Goal: Task Accomplishment & Management: Complete application form

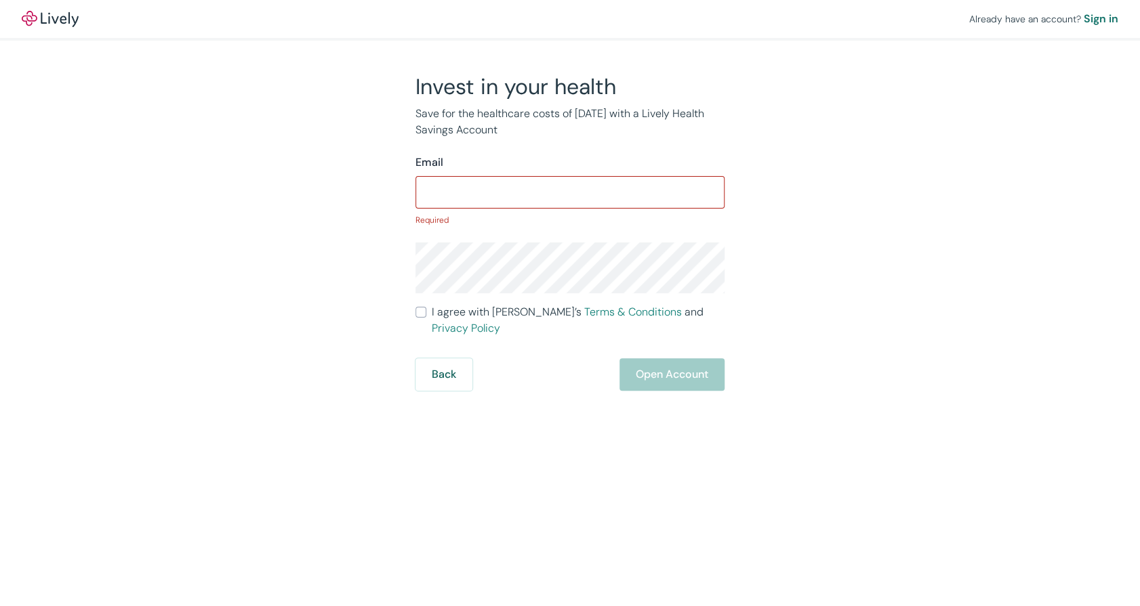
type input "markdomnauer@yahoo.com"
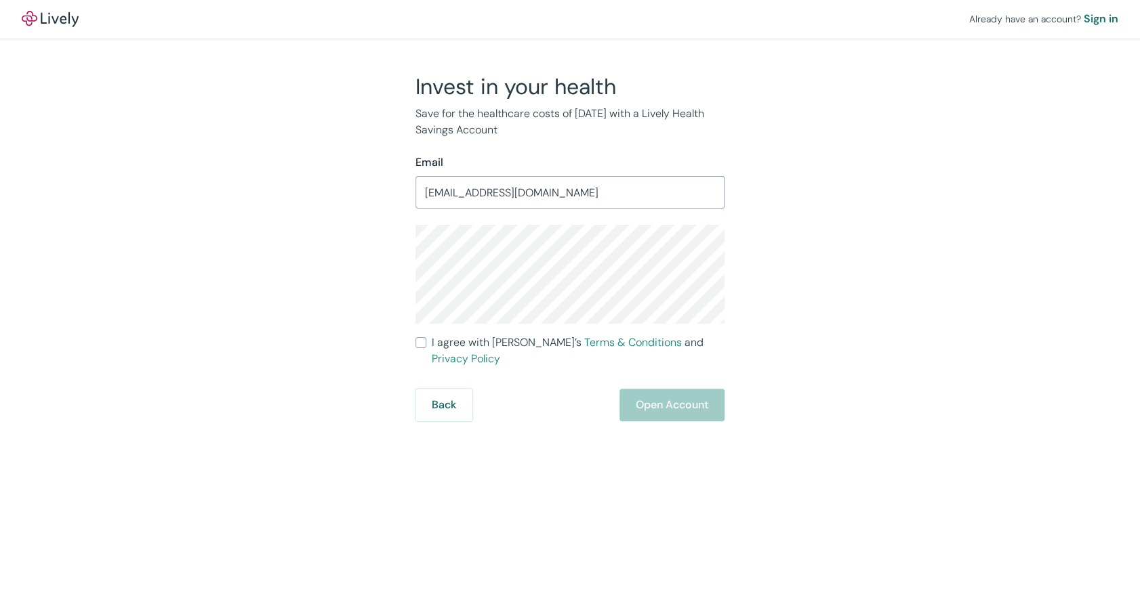
click at [889, 278] on div "Invest in your health Save for the healthcare costs of tomorrow with a Lively H…" at bounding box center [570, 247] width 650 height 348
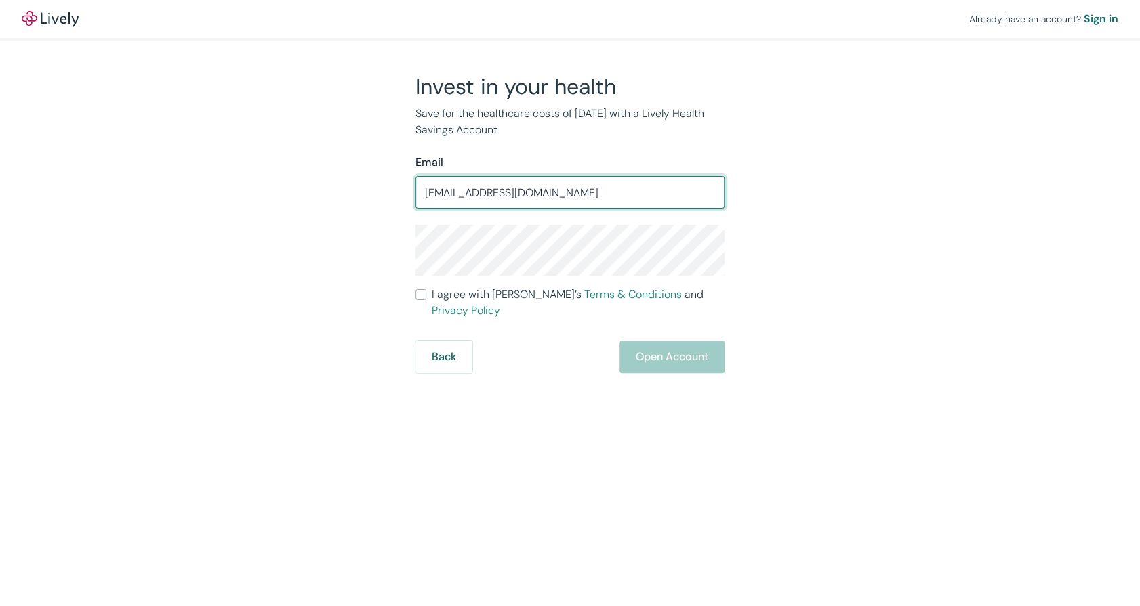
type input "[EMAIL_ADDRESS][DOMAIN_NAME]"
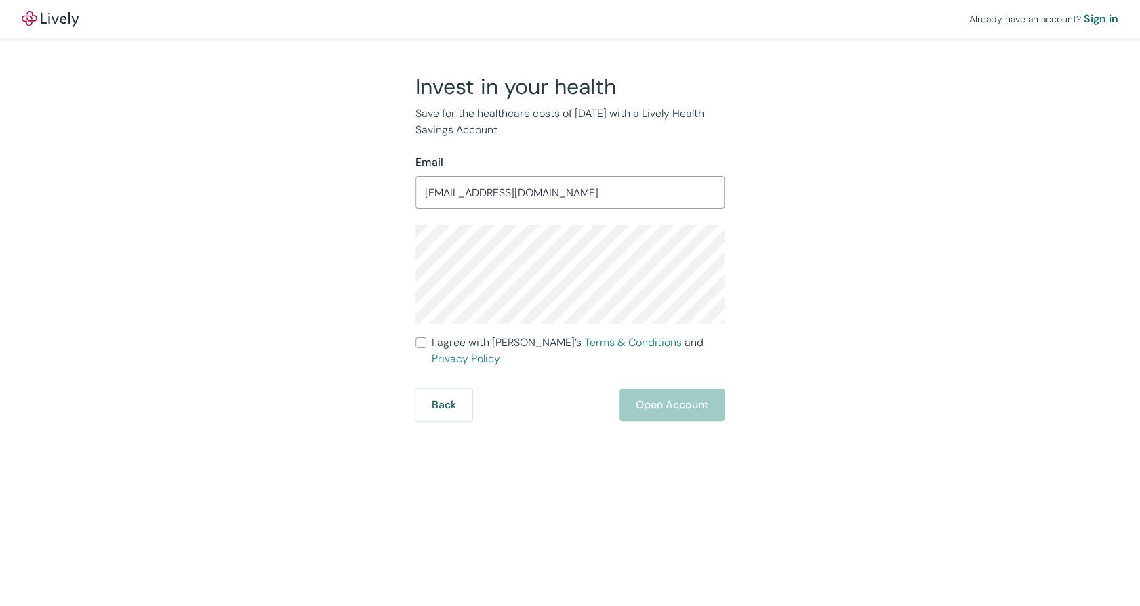
click at [423, 339] on input "I agree with Lively’s Terms & Conditions and Privacy Policy" at bounding box center [420, 342] width 11 height 11
checkbox input "true"
click at [1073, 91] on div "Already have an account? Sign in Invest in your health Save for the healthcare …" at bounding box center [570, 210] width 1140 height 421
click at [652, 391] on button "Open Account" at bounding box center [671, 405] width 105 height 33
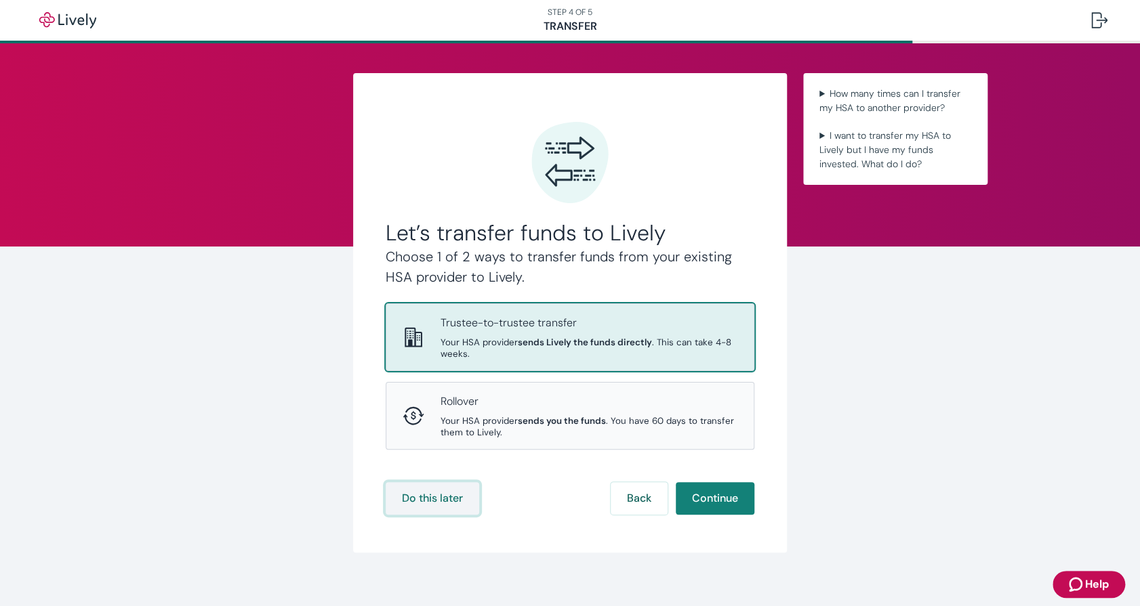
click at [444, 499] on button "Do this later" at bounding box center [431, 498] width 93 height 33
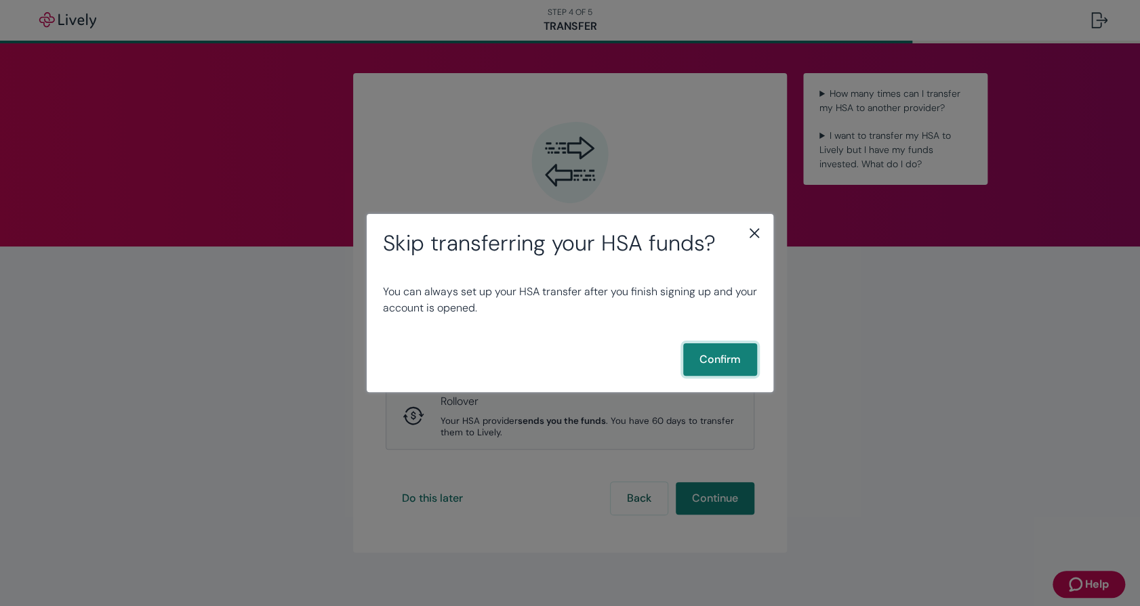
click at [706, 362] on button "Confirm" at bounding box center [720, 359] width 74 height 33
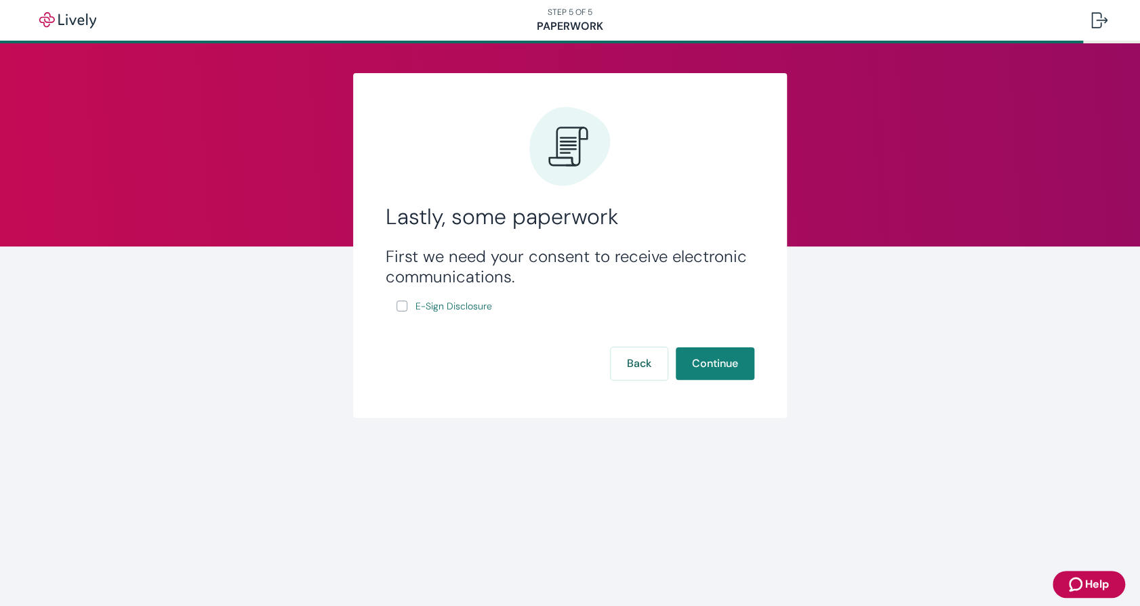
click at [402, 310] on input "E-Sign Disclosure" at bounding box center [401, 306] width 11 height 11
checkbox input "true"
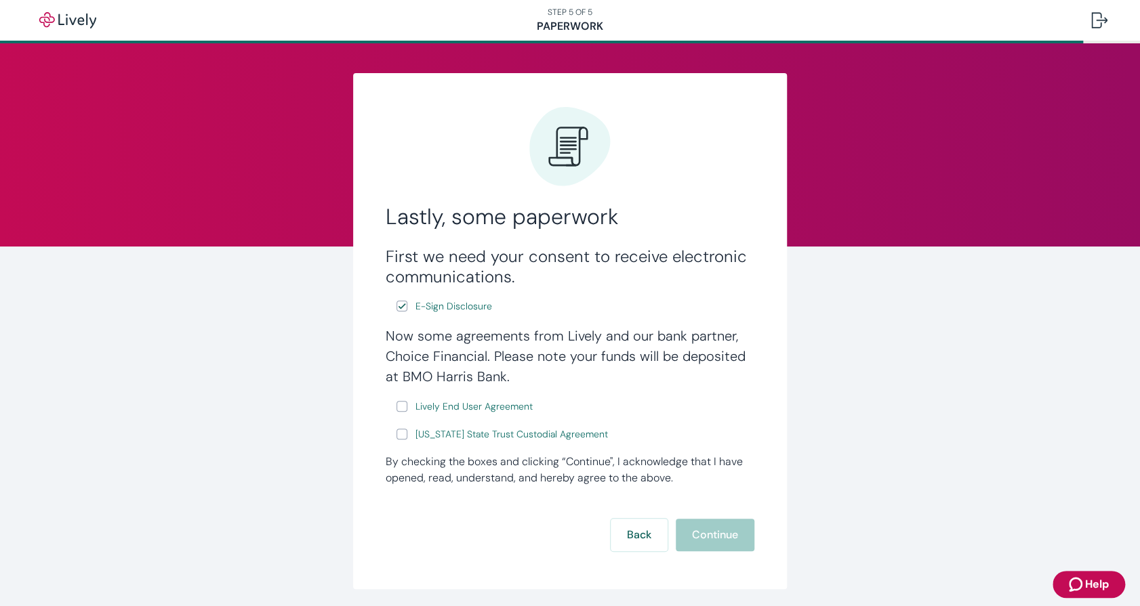
click at [396, 403] on input "Lively End User Agreement" at bounding box center [401, 406] width 11 height 11
checkbox input "true"
click at [396, 433] on input "Wyoming State Trust Custodial Agreement" at bounding box center [401, 434] width 11 height 11
checkbox input "true"
click at [450, 406] on span "Lively End User Agreement" at bounding box center [473, 407] width 117 height 14
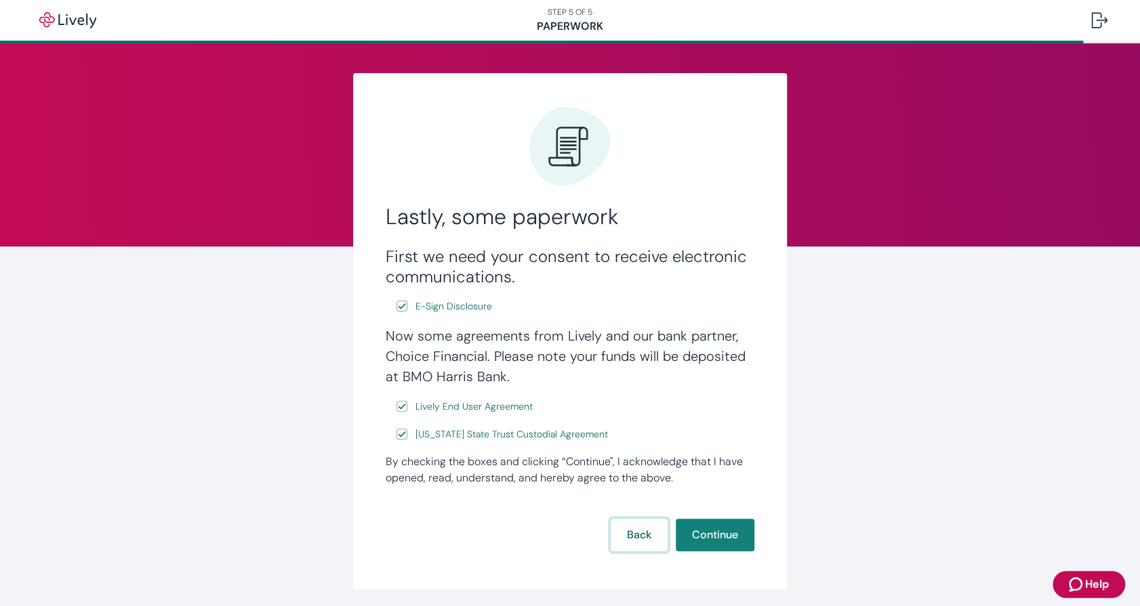
click at [629, 528] on button "Back" at bounding box center [638, 535] width 57 height 33
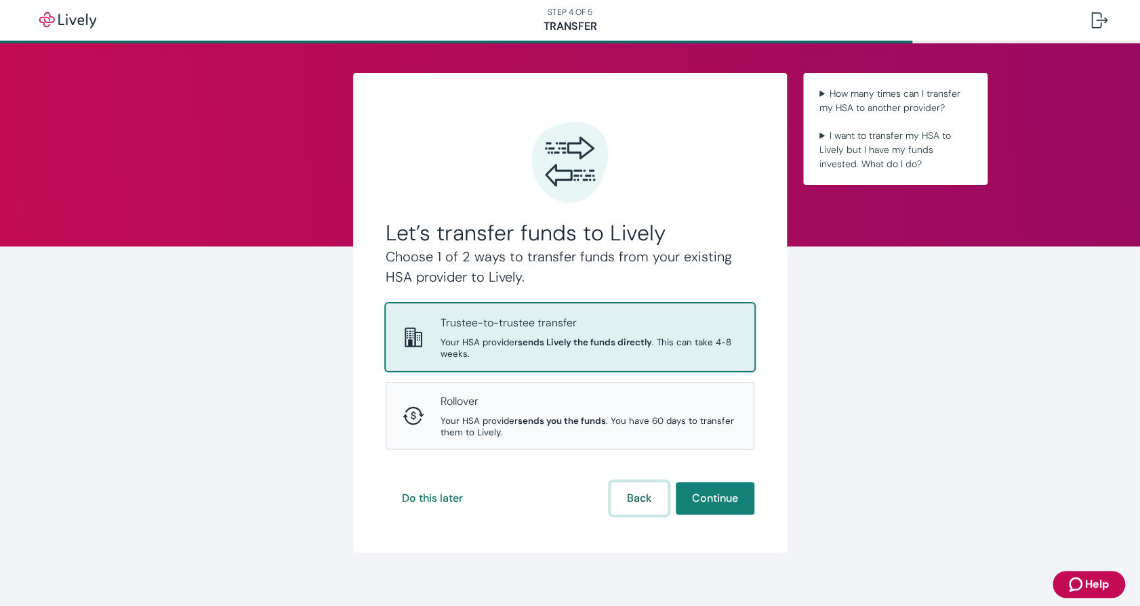
click at [634, 501] on button "Back" at bounding box center [638, 498] width 57 height 33
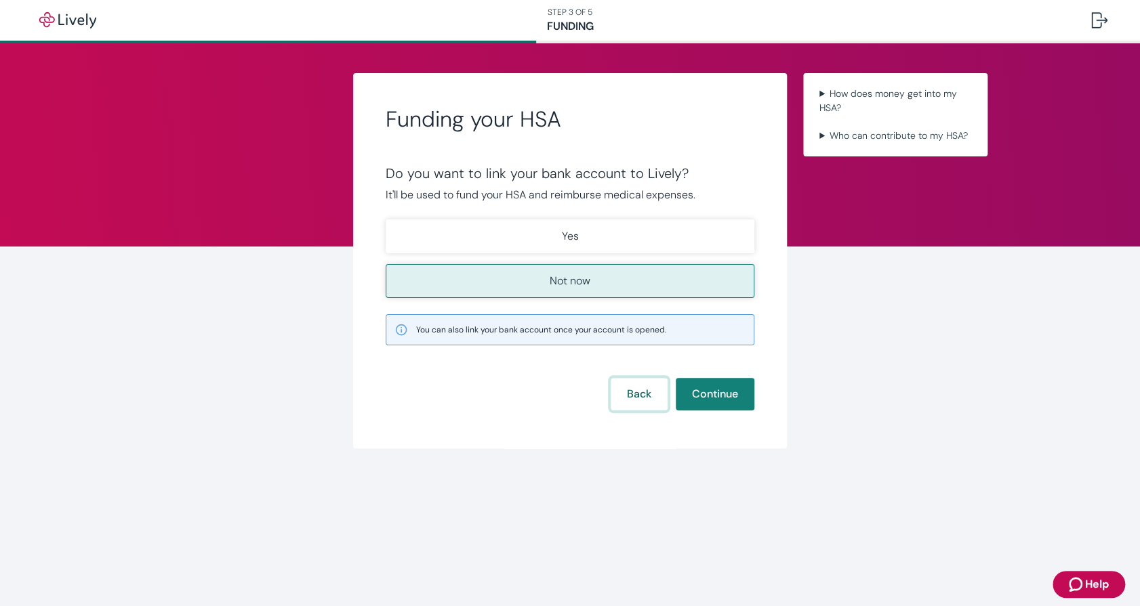
click at [635, 394] on button "Back" at bounding box center [638, 394] width 57 height 33
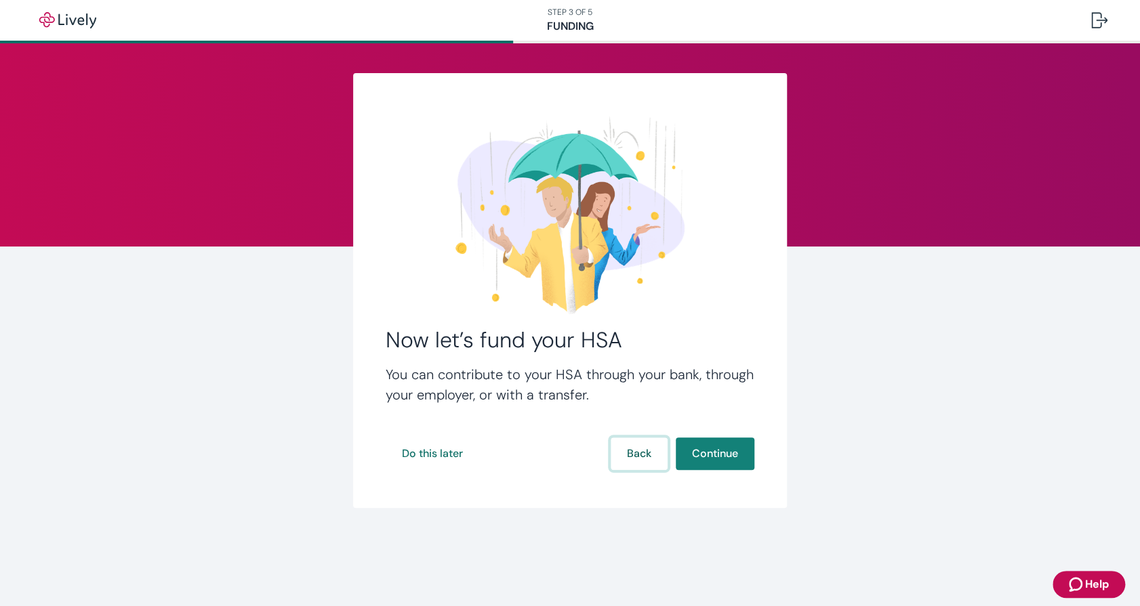
click at [632, 450] on button "Back" at bounding box center [638, 454] width 57 height 33
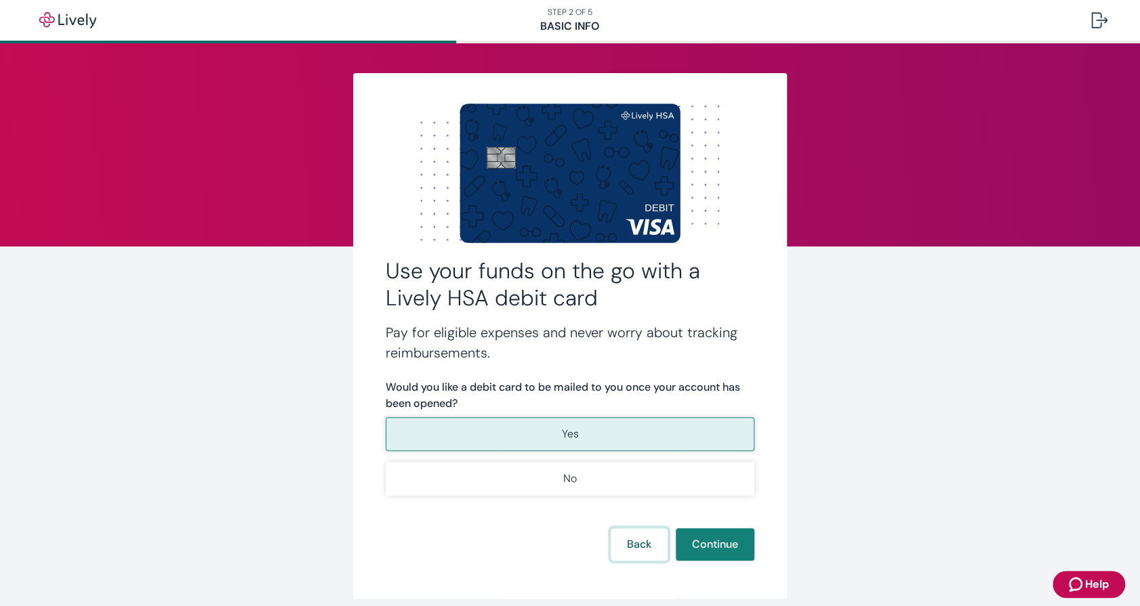
click at [636, 540] on button "Back" at bounding box center [638, 544] width 57 height 33
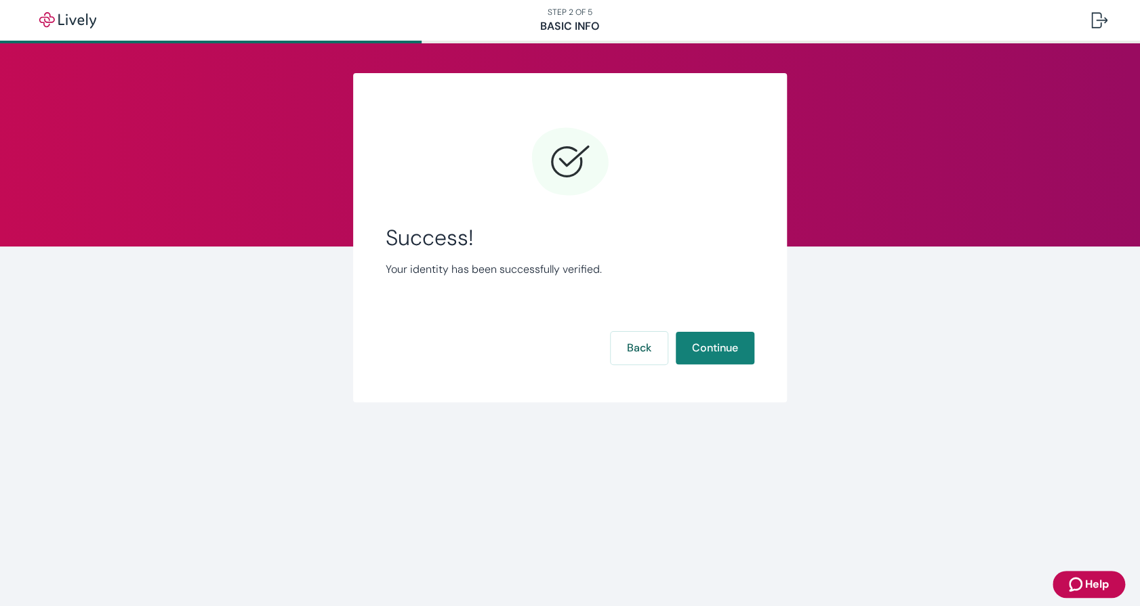
click at [702, 295] on div "Success! Your identity has been successfully verified. Back Continue" at bounding box center [569, 246] width 369 height 248
click at [705, 346] on button "Continue" at bounding box center [714, 348] width 79 height 33
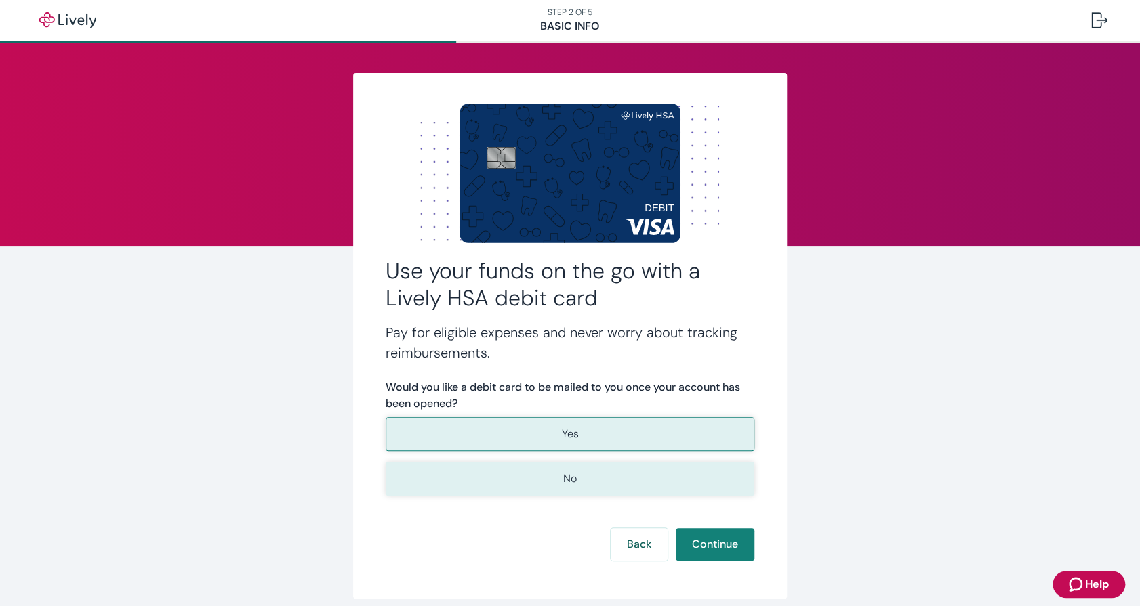
click at [596, 479] on button "No" at bounding box center [569, 479] width 369 height 34
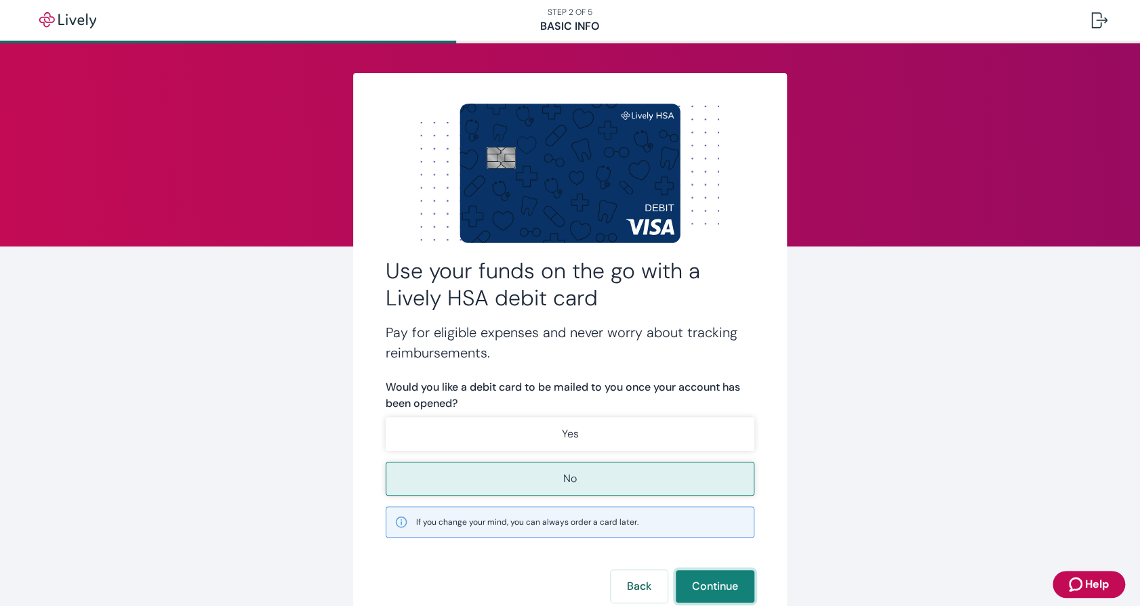
click at [696, 584] on button "Continue" at bounding box center [714, 586] width 79 height 33
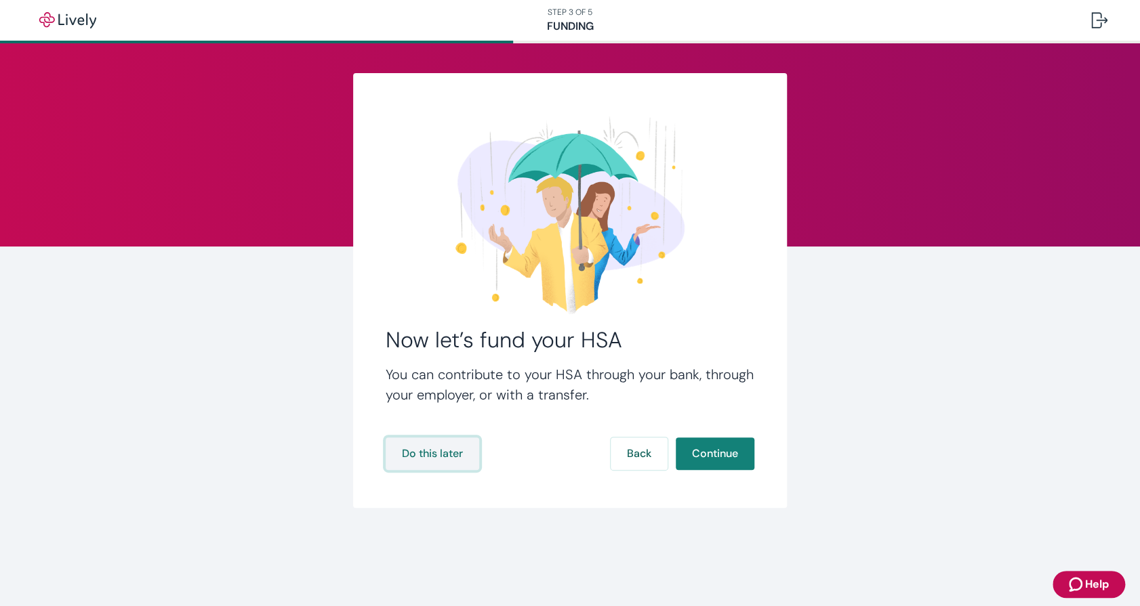
click at [447, 449] on button "Do this later" at bounding box center [431, 454] width 93 height 33
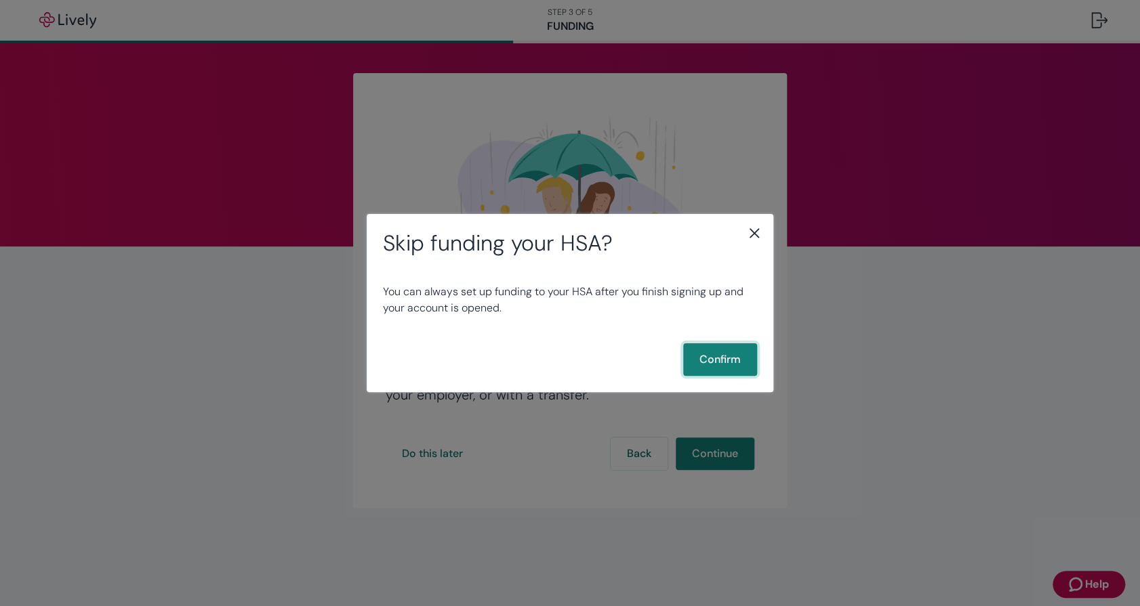
click at [709, 350] on button "Confirm" at bounding box center [720, 359] width 74 height 33
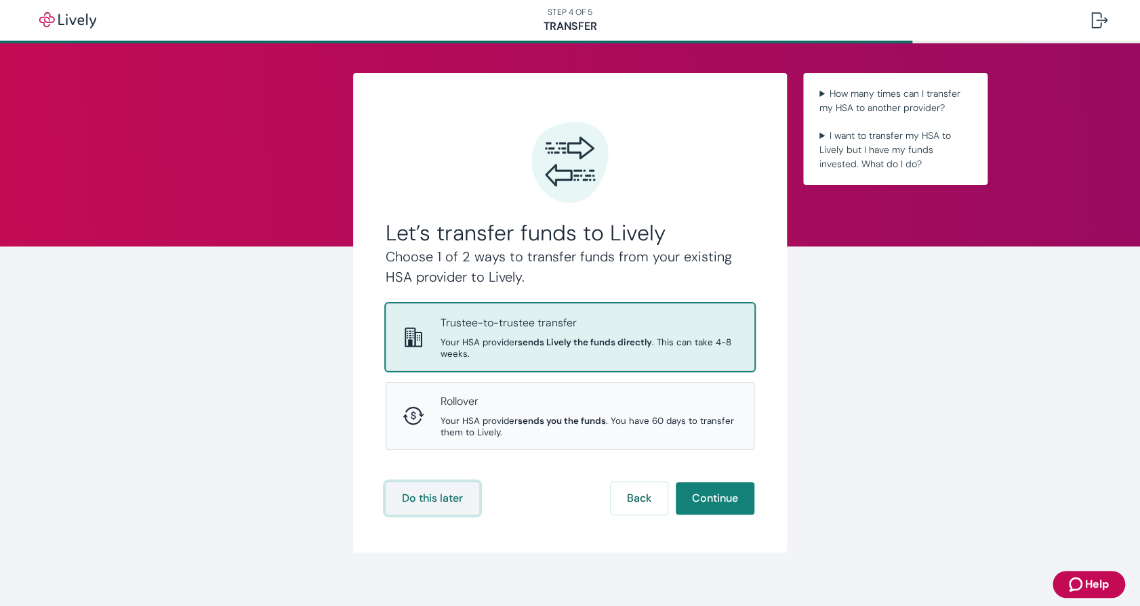
click at [431, 495] on button "Do this later" at bounding box center [431, 498] width 93 height 33
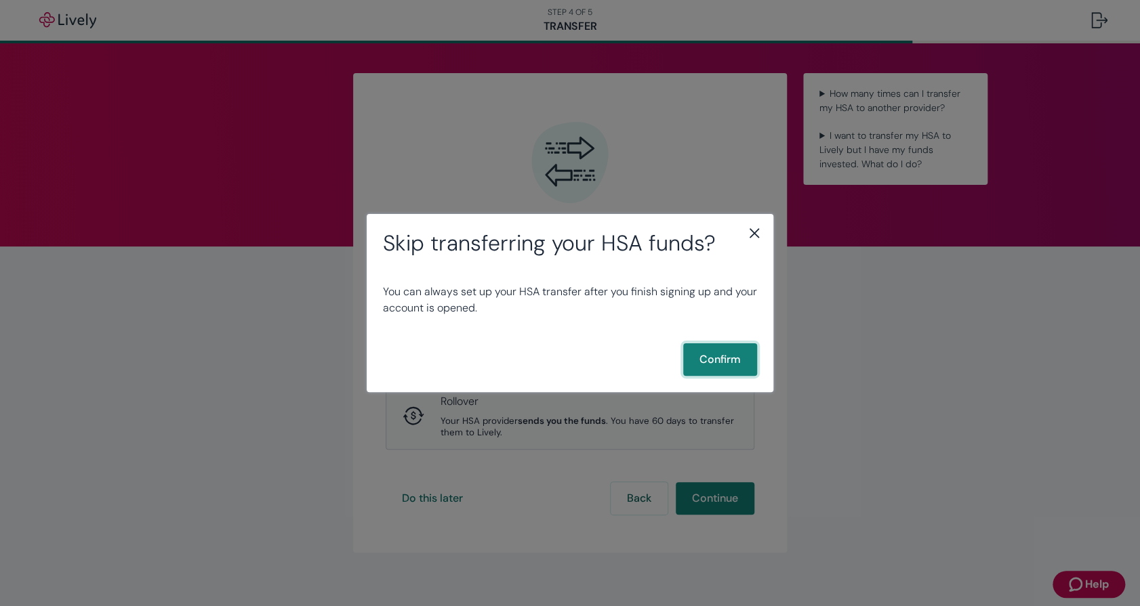
click at [725, 354] on button "Confirm" at bounding box center [720, 359] width 74 height 33
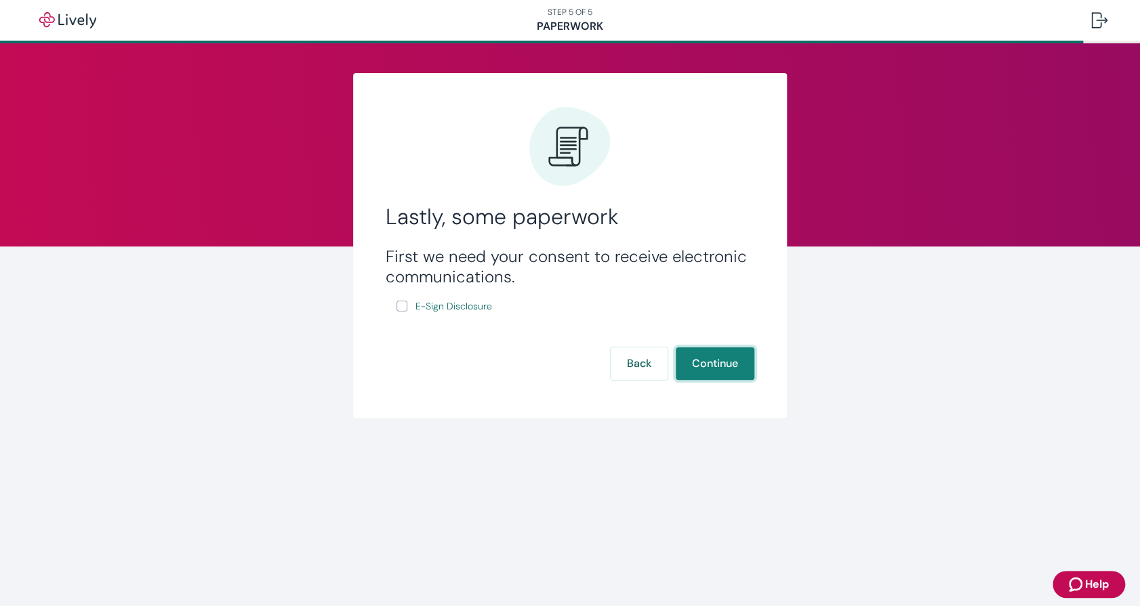
click at [714, 367] on button "Continue" at bounding box center [714, 364] width 79 height 33
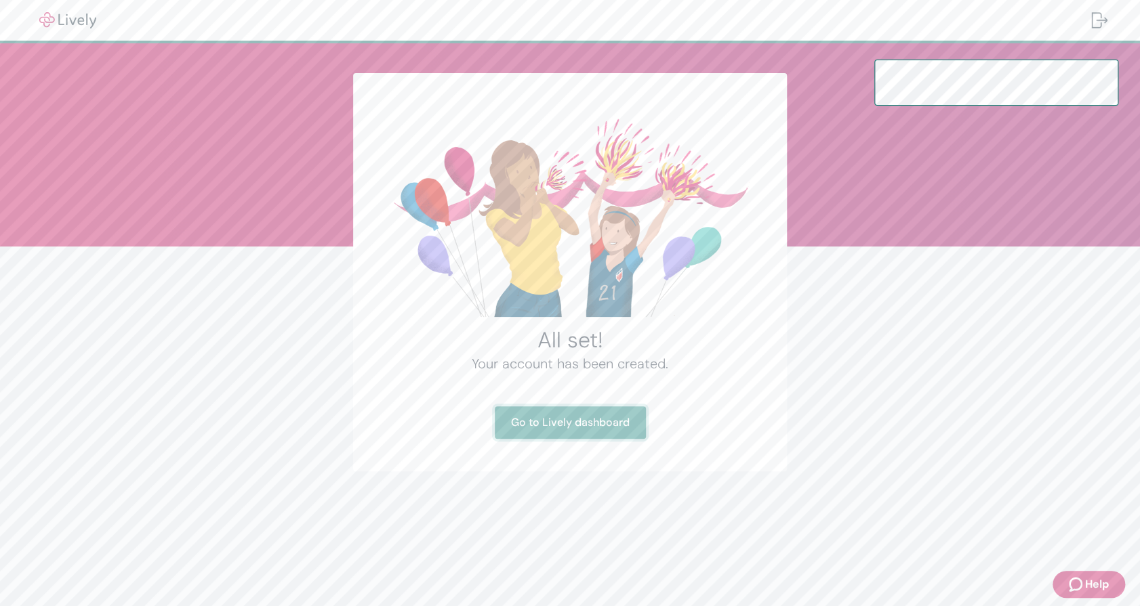
click at [627, 422] on link "Go to Lively dashboard" at bounding box center [570, 422] width 151 height 33
